Goal: Information Seeking & Learning: Check status

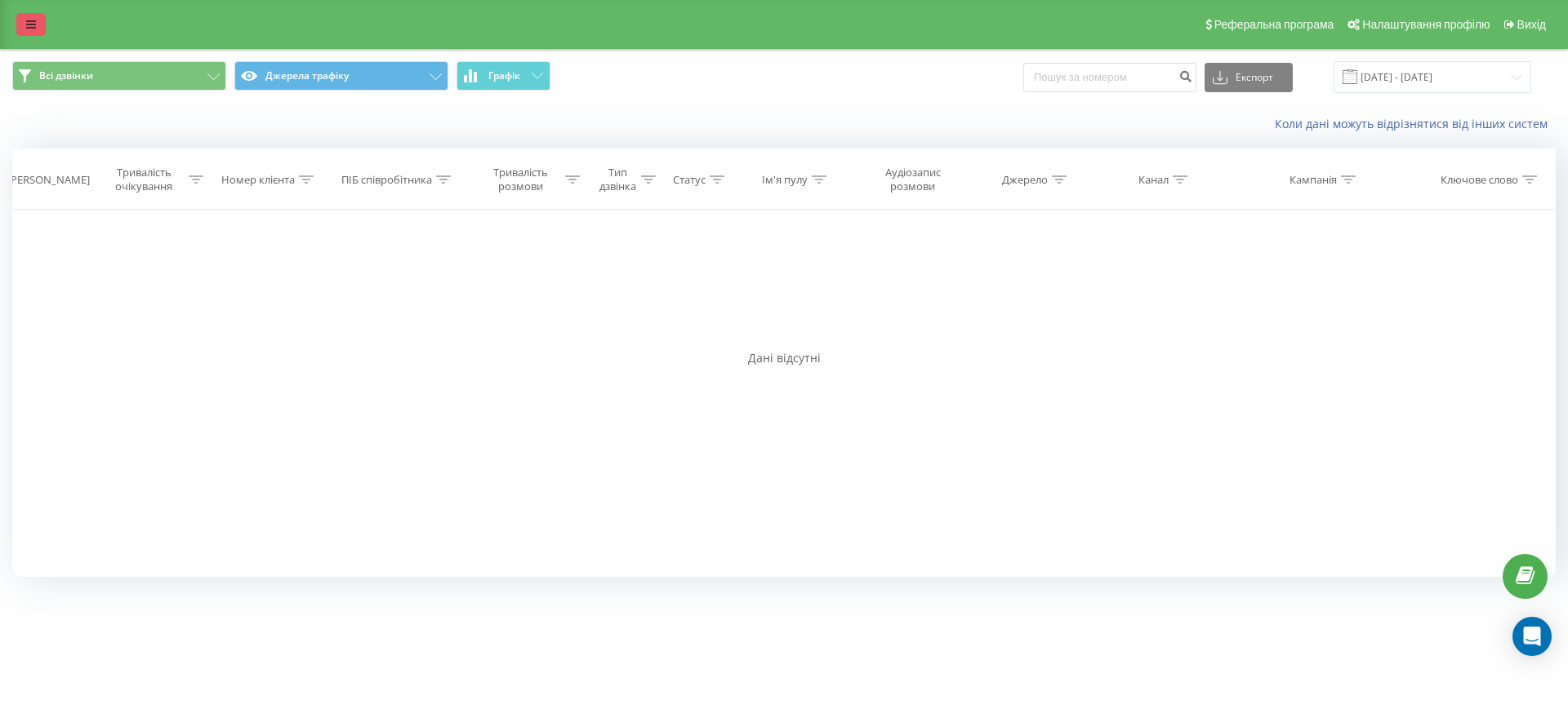
click at [29, 32] on link at bounding box center [31, 24] width 29 height 23
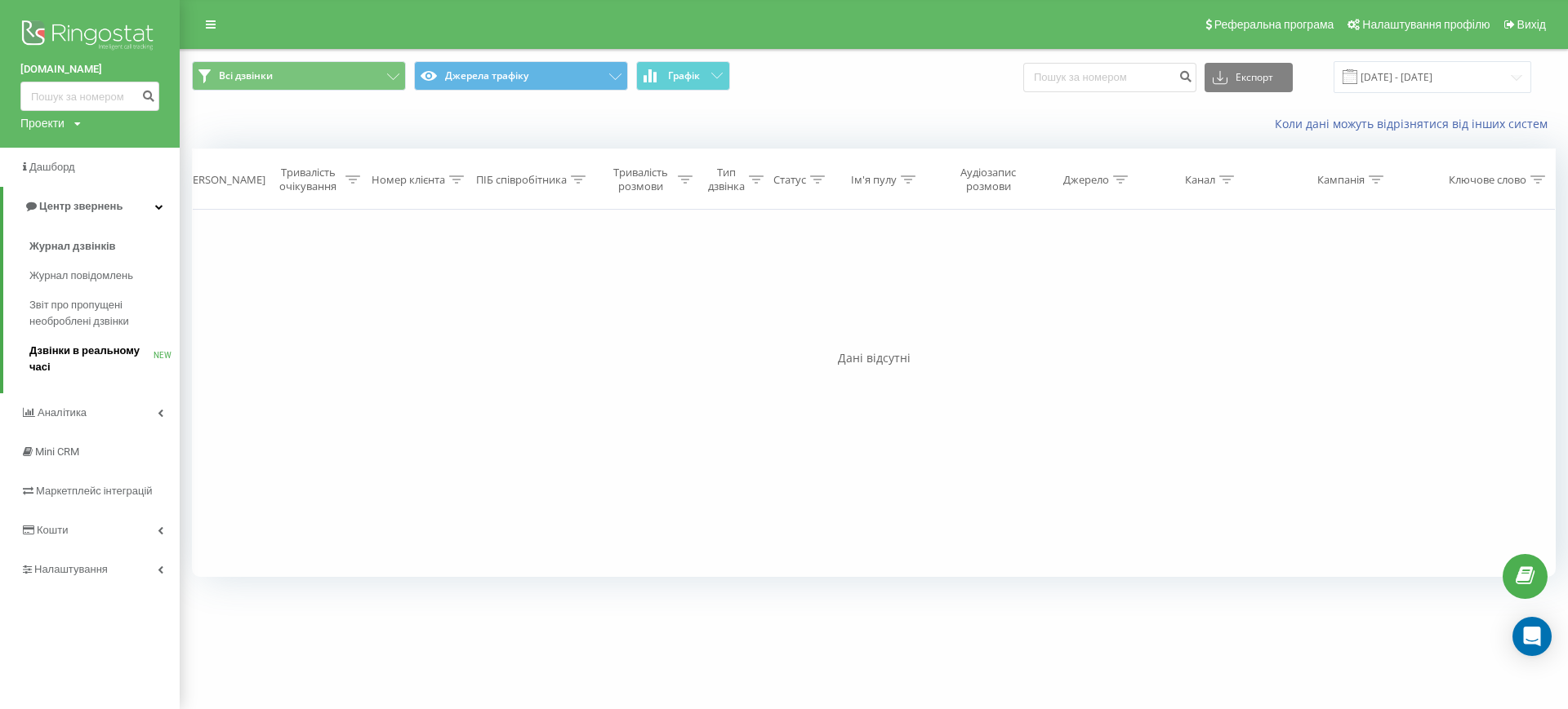
click at [94, 364] on span "Дзвінки в реальному часі" at bounding box center [91, 358] width 124 height 32
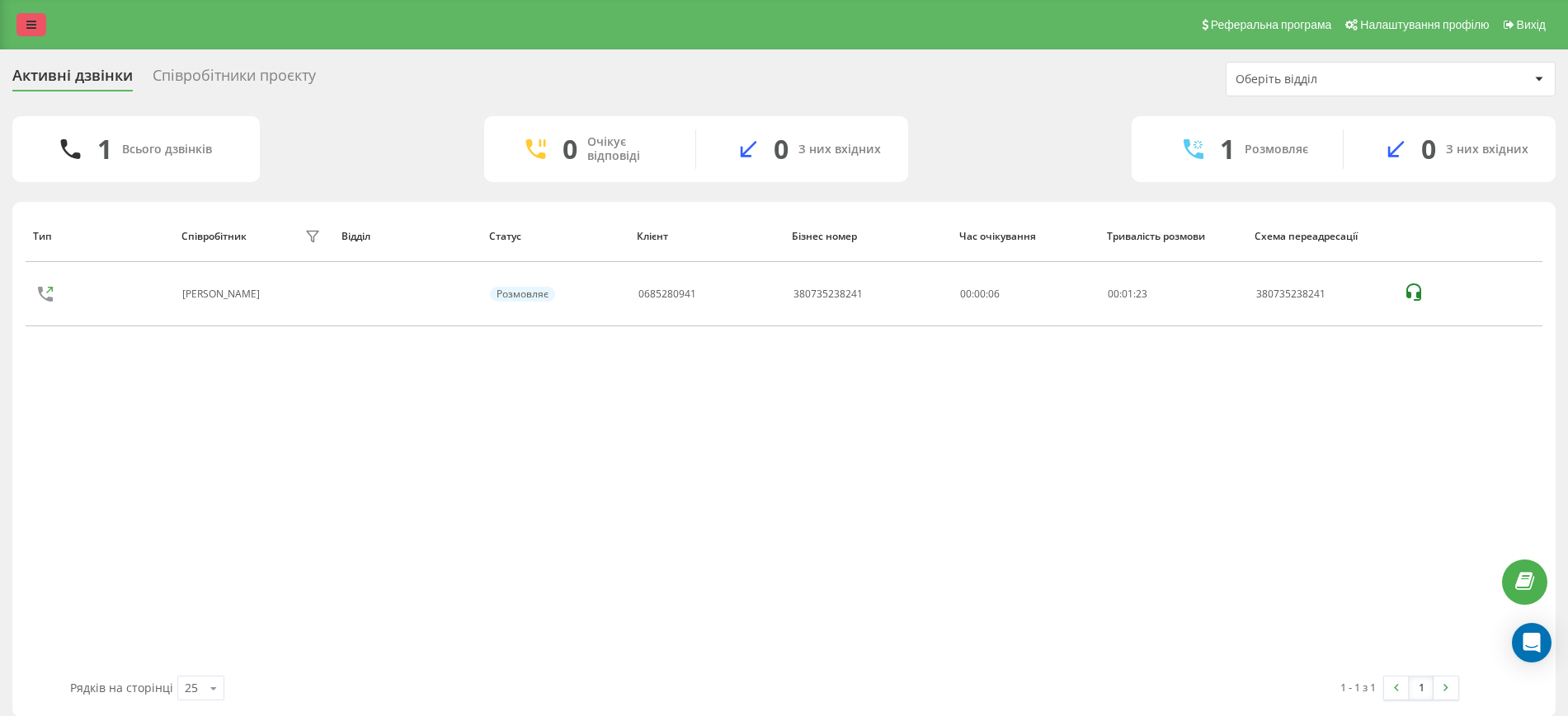
click at [36, 34] on link at bounding box center [32, 24] width 30 height 23
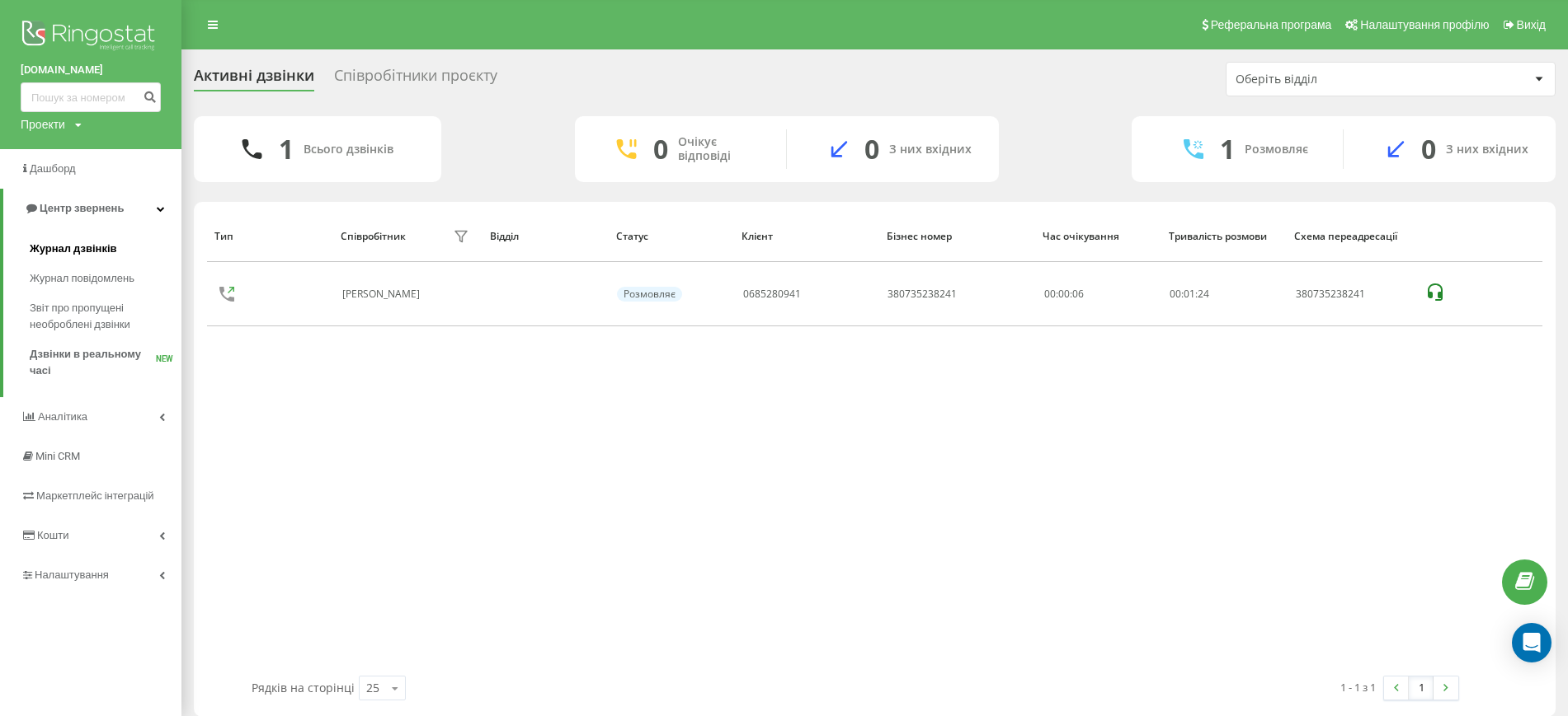
click at [93, 244] on span "Журнал дзвінків" at bounding box center [73, 248] width 87 height 17
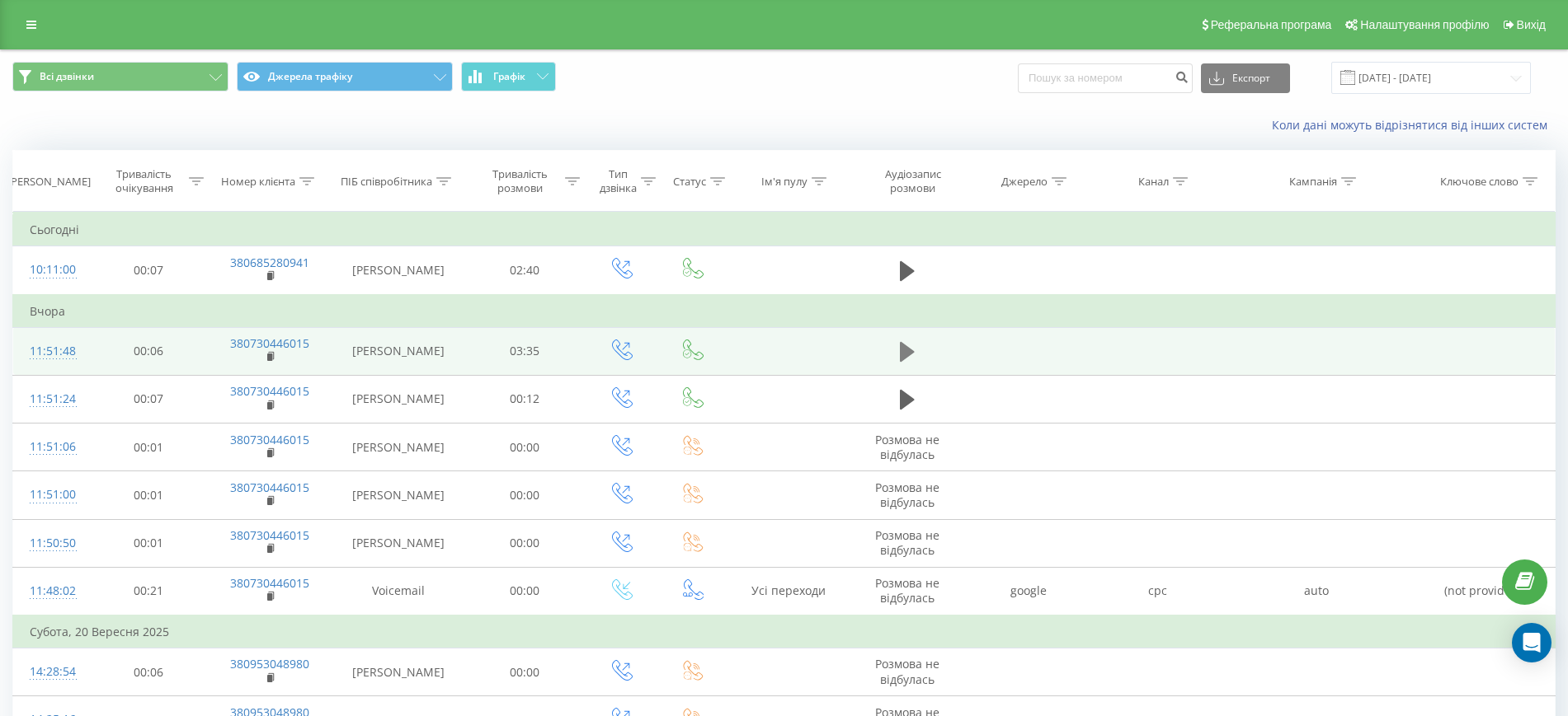
click at [909, 348] on icon at bounding box center [906, 352] width 15 height 20
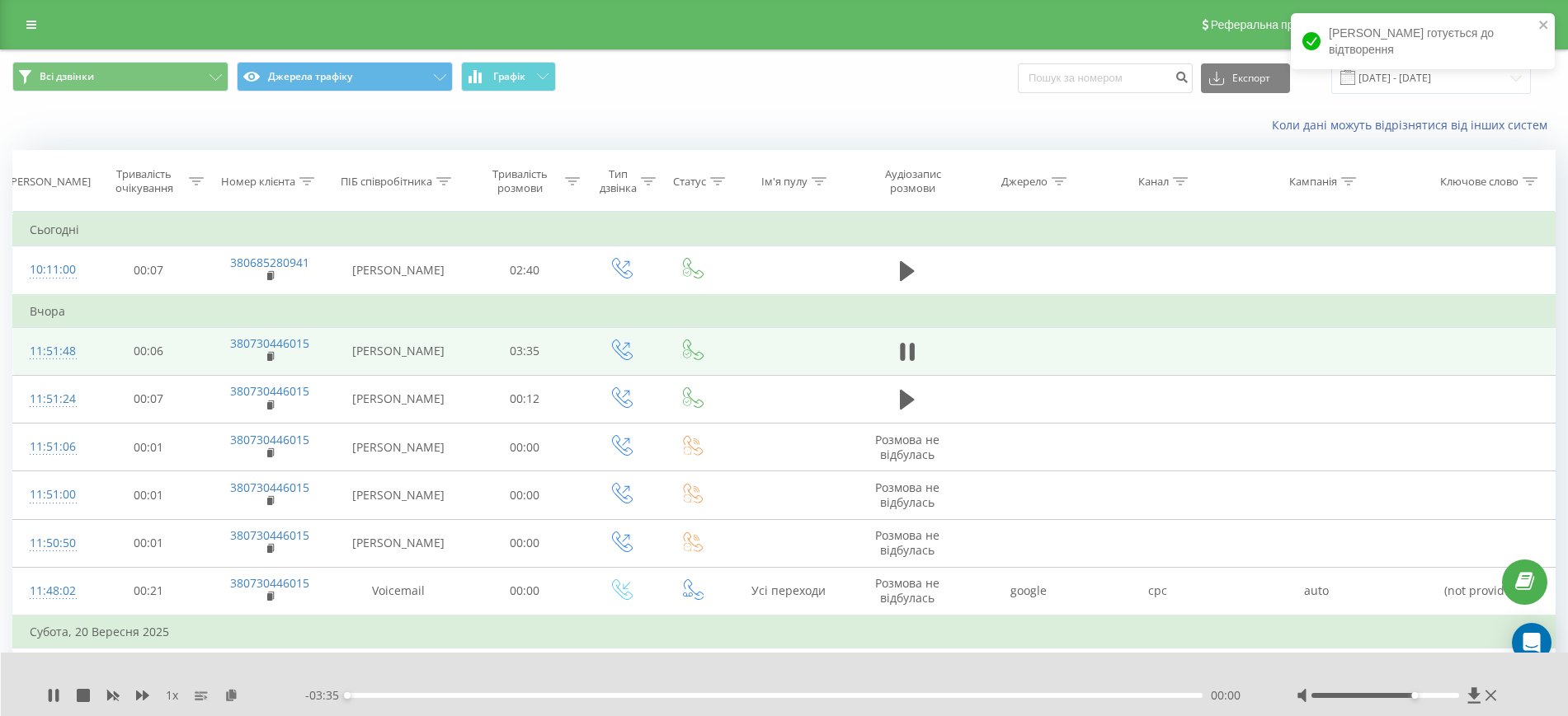
drag, startPoint x: 1408, startPoint y: 696, endPoint x: 1513, endPoint y: 676, distance: 106.9
click at [1513, 676] on div "1 x - 03:35 00:00 00:00" at bounding box center [784, 684] width 1568 height 63
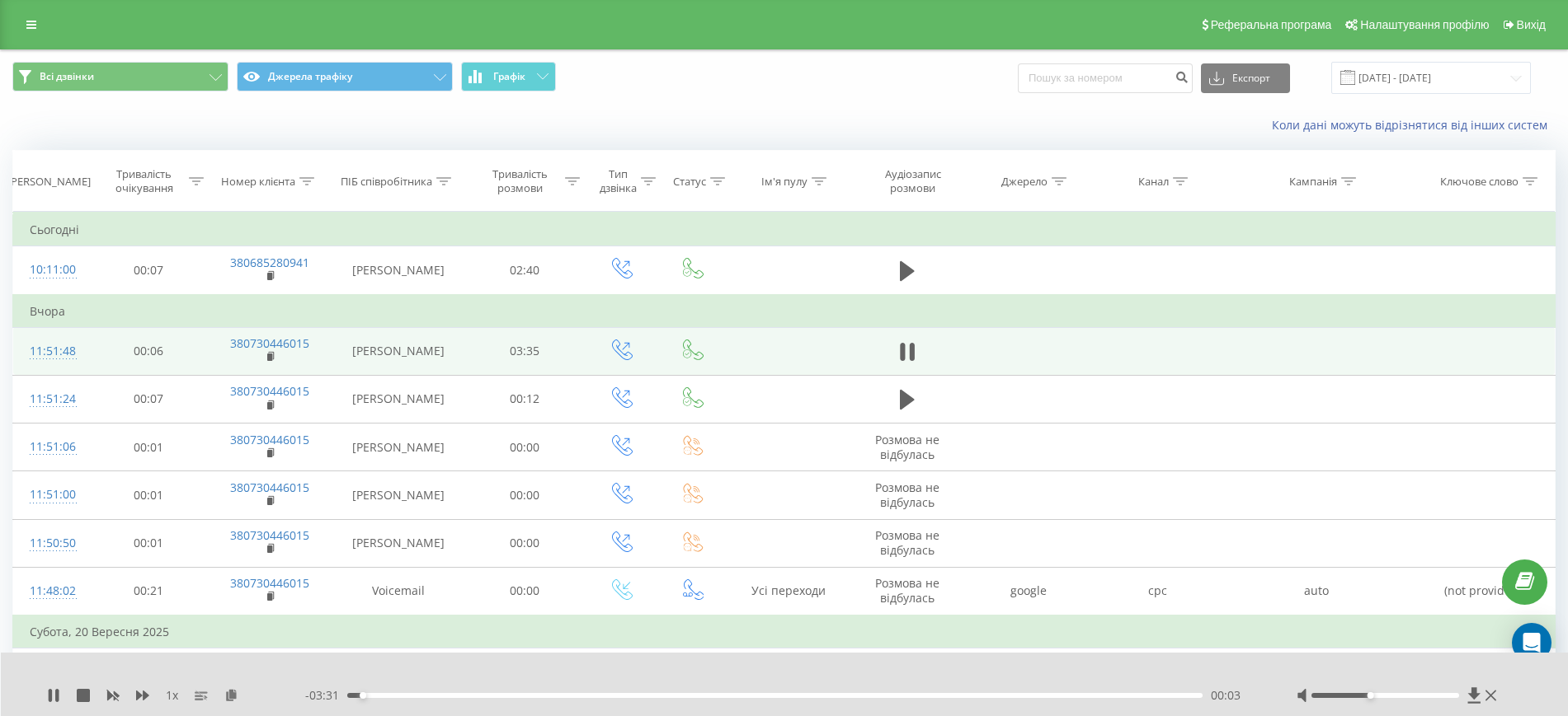
click at [1375, 696] on div at bounding box center [1384, 695] width 147 height 5
click at [1389, 696] on div at bounding box center [1384, 695] width 147 height 5
click at [1408, 693] on div at bounding box center [1384, 695] width 147 height 5
click at [52, 691] on icon at bounding box center [53, 695] width 13 height 13
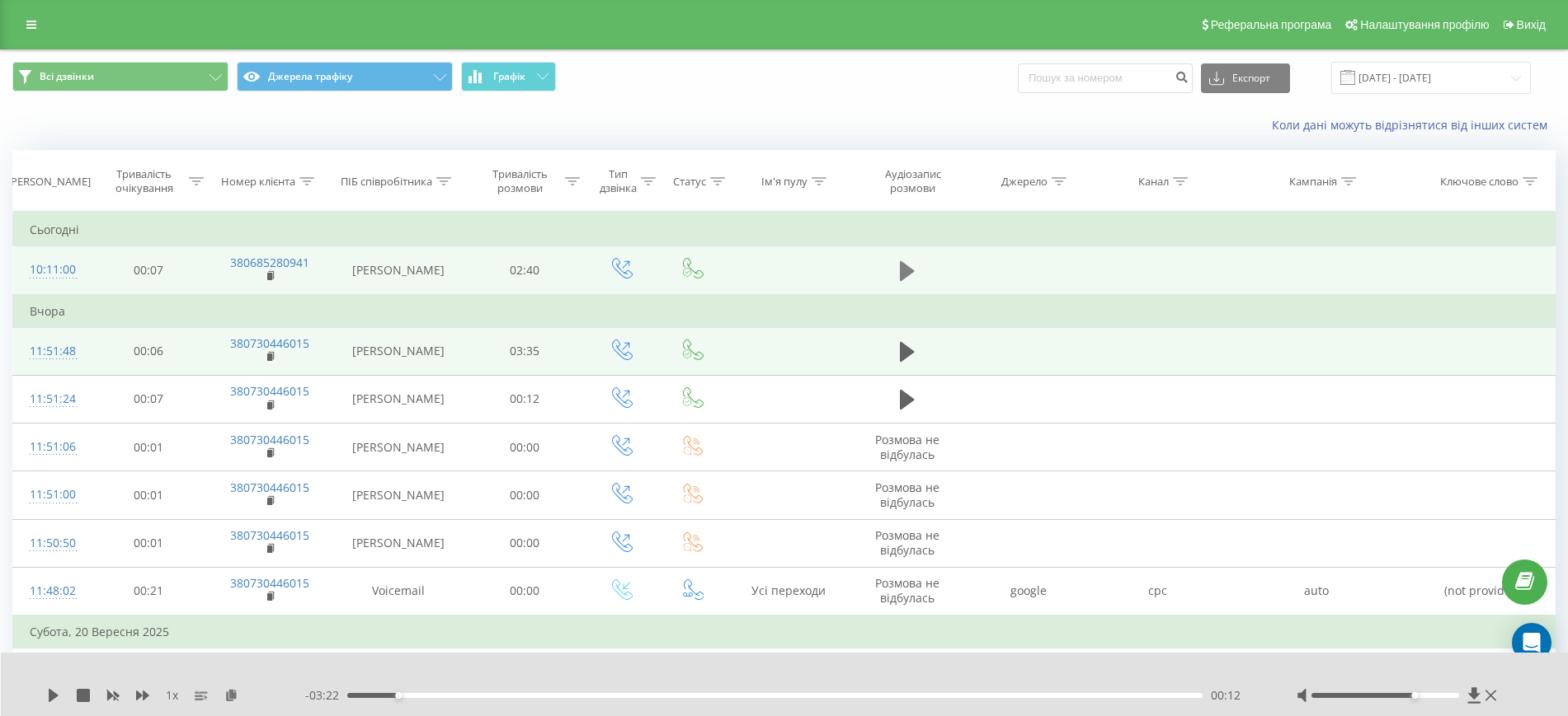
click at [913, 274] on icon at bounding box center [906, 271] width 15 height 23
click at [1360, 698] on div at bounding box center [1398, 695] width 204 height 17
click at [1364, 691] on div at bounding box center [1398, 695] width 204 height 17
click at [1353, 696] on div at bounding box center [1384, 695] width 147 height 5
click at [1385, 695] on div at bounding box center [1384, 695] width 147 height 5
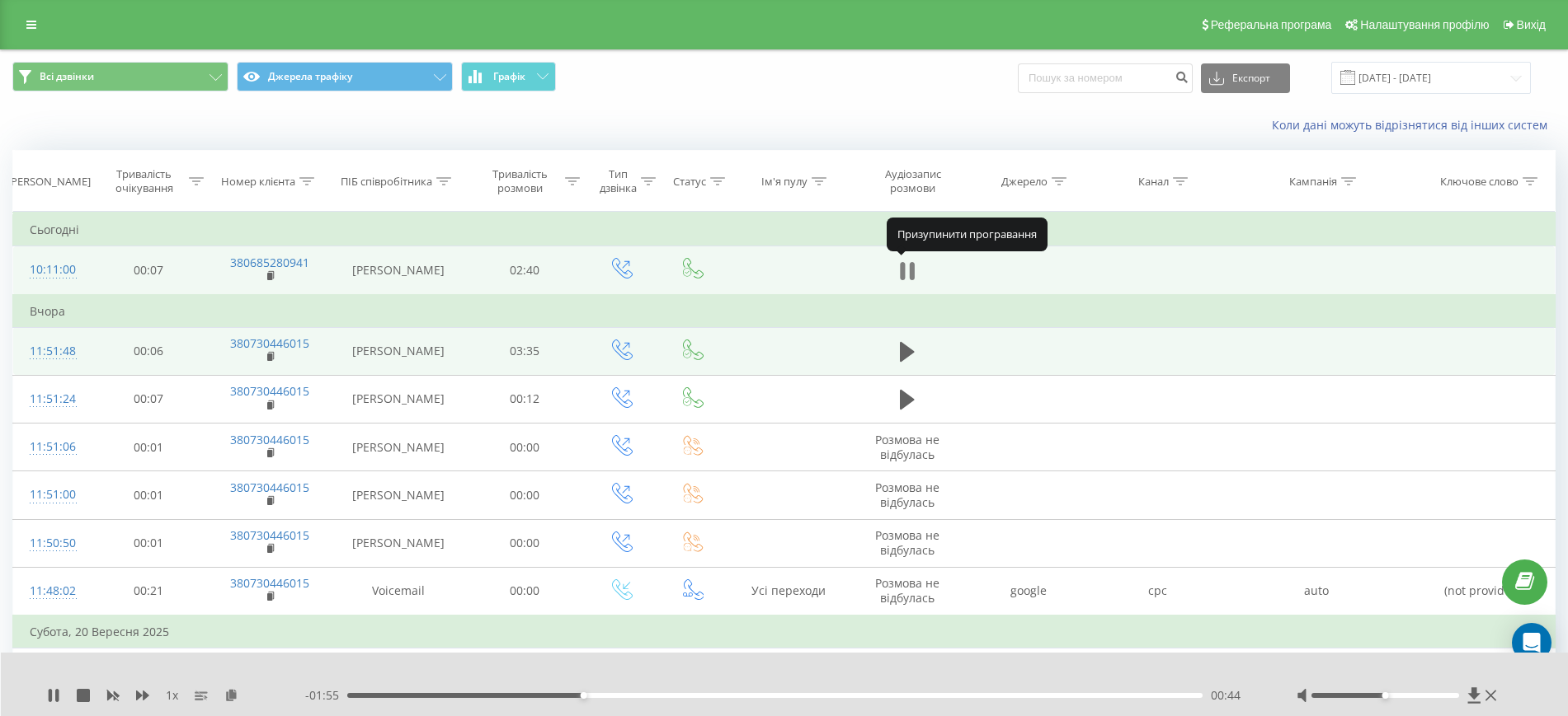
click at [904, 277] on icon at bounding box center [902, 271] width 5 height 18
click at [904, 277] on icon at bounding box center [906, 271] width 15 height 20
click at [904, 277] on icon at bounding box center [902, 271] width 5 height 18
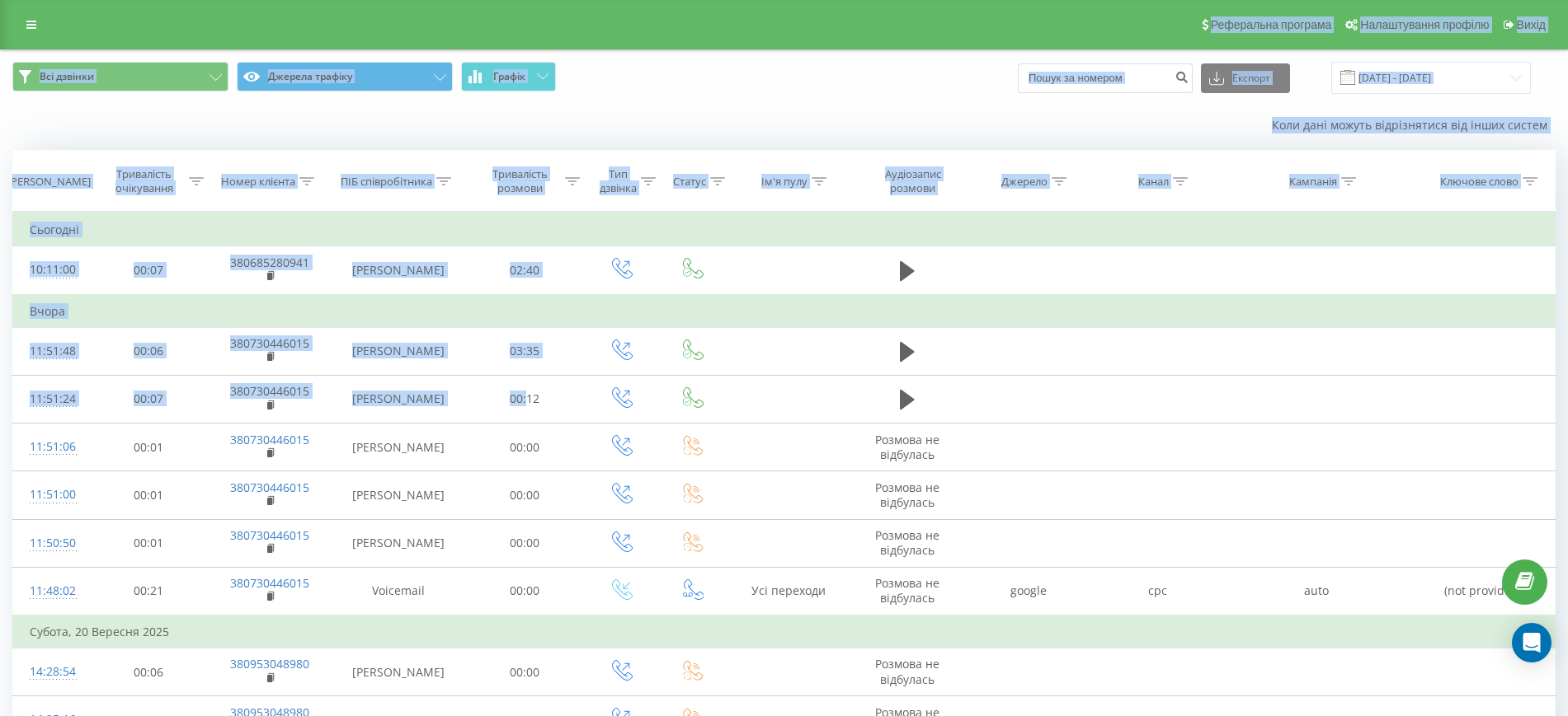
drag, startPoint x: 0, startPoint y: 0, endPoint x: 726, endPoint y: -126, distance: 736.9
click at [726, 0] on html "diesel-servis.com.ua Проекти diesel-servis.com.ua Дашборд Центр звернень Журнал…" at bounding box center [784, 358] width 1568 height 716
